Goal: Task Accomplishment & Management: Manage account settings

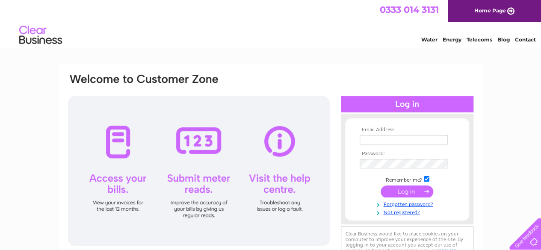
type input "Faizy786_82@hotmail.com"
click at [399, 194] on input "submit" at bounding box center [407, 192] width 53 height 12
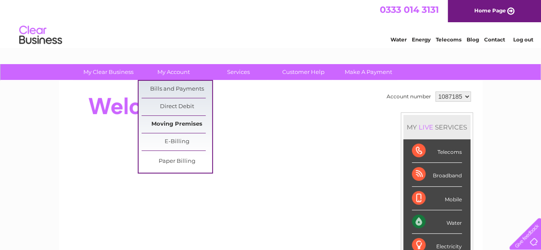
click at [174, 118] on link "Moving Premises" at bounding box center [177, 124] width 71 height 17
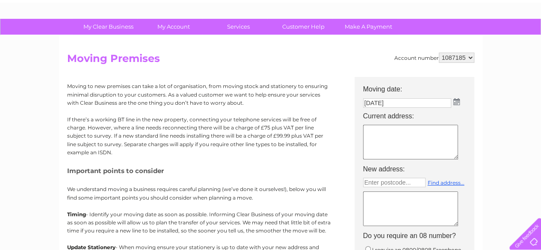
scroll to position [45, 0]
click at [388, 141] on textarea at bounding box center [410, 142] width 95 height 35
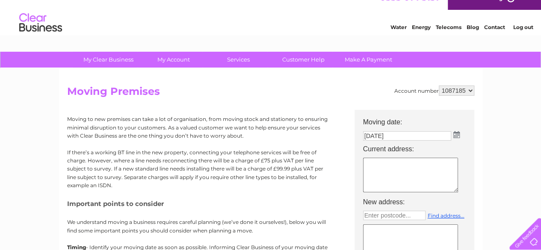
scroll to position [12, 0]
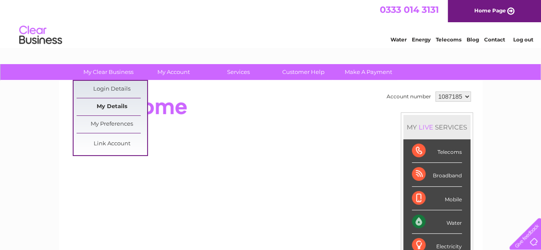
click at [120, 104] on link "My Details" at bounding box center [112, 106] width 71 height 17
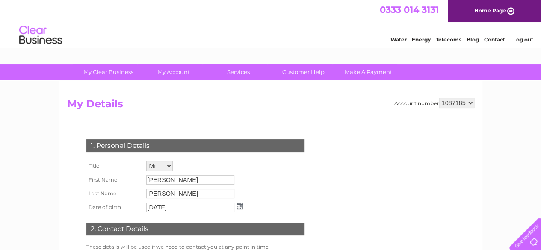
scroll to position [117, 0]
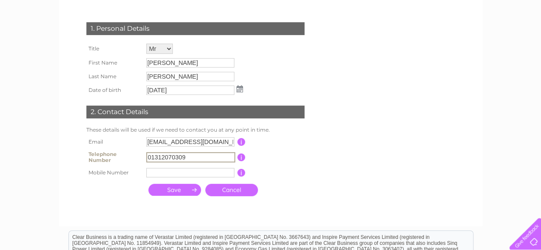
drag, startPoint x: 149, startPoint y: 155, endPoint x: 201, endPoint y: 160, distance: 52.8
click at [201, 160] on input "01312070309" at bounding box center [190, 157] width 89 height 10
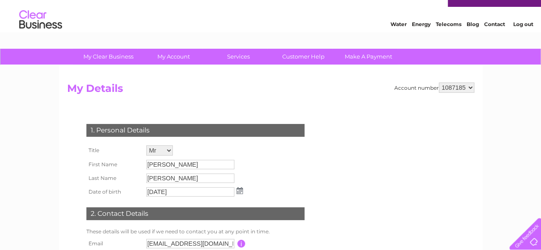
scroll to position [15, 0]
